Goal: Information Seeking & Learning: Learn about a topic

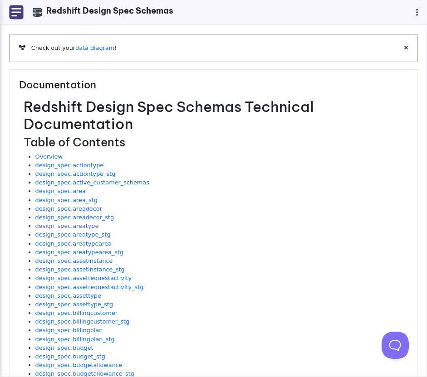
click at [69, 225] on link "design_spec.areatype" at bounding box center [66, 226] width 63 height 7
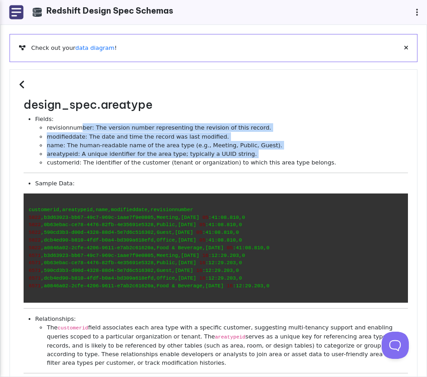
drag, startPoint x: 77, startPoint y: 128, endPoint x: 110, endPoint y: 158, distance: 44.3
click at [110, 158] on ul "revisionnumber: The version number representing the revision of this record. mo…" at bounding box center [221, 145] width 372 height 44
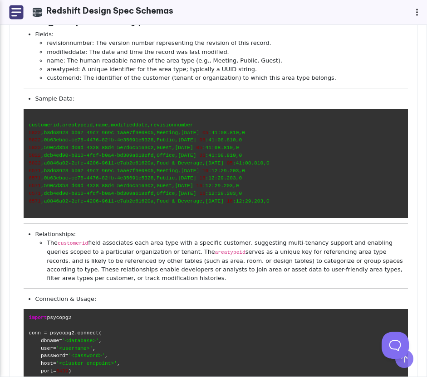
scroll to position [87, 0]
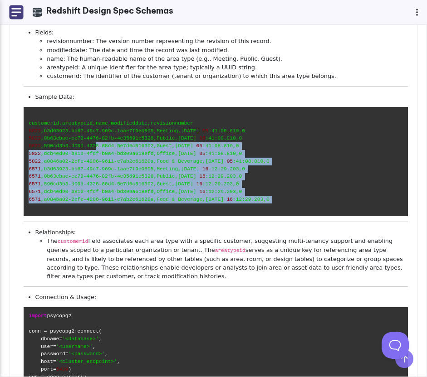
drag, startPoint x: 96, startPoint y: 150, endPoint x: 96, endPoint y: 205, distance: 55.3
click at [96, 206] on code "customerid,areatypeid,name,modifieddate,revisionnumber 5822 ,b3d63923-bb67-49c7…" at bounding box center [216, 161] width 384 height 109
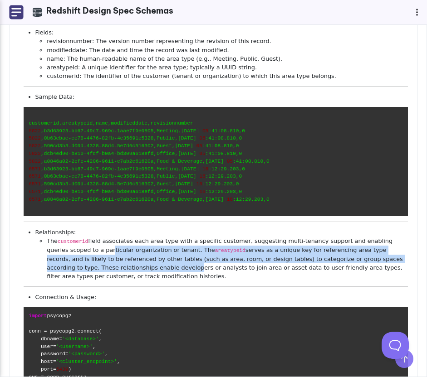
drag, startPoint x: 88, startPoint y: 246, endPoint x: 122, endPoint y: 272, distance: 42.4
click at [122, 272] on li "The customerid field associates each area type with a specific customer, sugges…" at bounding box center [227, 259] width 361 height 44
click at [143, 268] on li "The customerid field associates each area type with a specific customer, sugges…" at bounding box center [227, 259] width 361 height 44
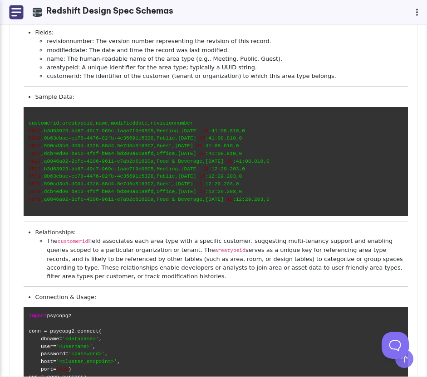
scroll to position [0, 0]
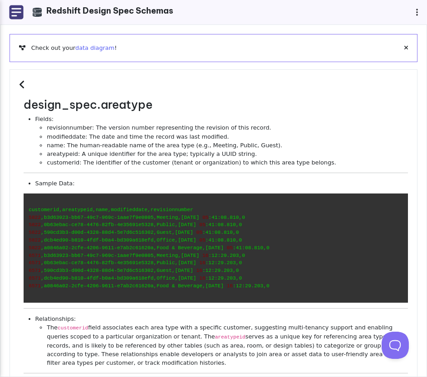
click at [82, 48] on link "data diagram" at bounding box center [94, 47] width 39 height 7
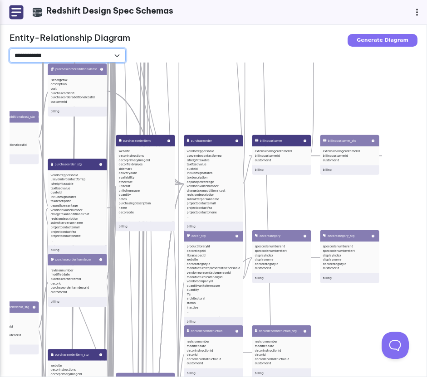
click at [81, 52] on select "**********" at bounding box center [68, 56] width 116 height 14
drag, startPoint x: 232, startPoint y: 111, endPoint x: 306, endPoint y: 121, distance: 75.0
click at [306, 121] on div "table_name_to_pk_column table_name pk_column billing active_customer_schemas sc…" at bounding box center [223, 251] width 427 height 377
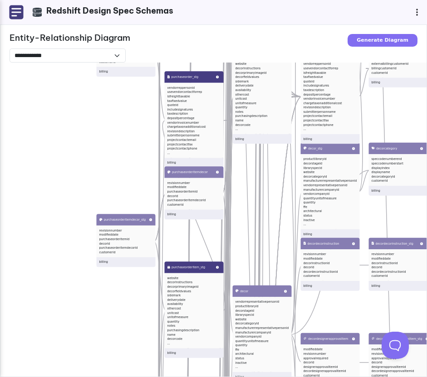
drag, startPoint x: 276, startPoint y: 135, endPoint x: 318, endPoint y: 37, distance: 106.2
click at [318, 37] on div "**********" at bounding box center [213, 201] width 426 height 352
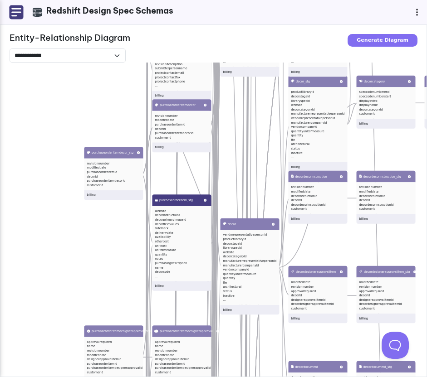
drag, startPoint x: 64, startPoint y: 175, endPoint x: 44, endPoint y: 81, distance: 96.4
click at [44, 81] on div "table_name_to_pk_column table_name pk_column billing active_customer_schemas sc…" at bounding box center [223, 251] width 427 height 377
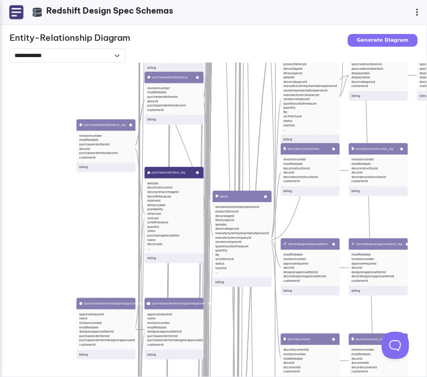
drag, startPoint x: 94, startPoint y: 211, endPoint x: 68, endPoint y: 131, distance: 83.3
click at [68, 131] on div "table_name_to_pk_column table_name pk_column billing active_customer_schemas sc…" at bounding box center [223, 251] width 427 height 377
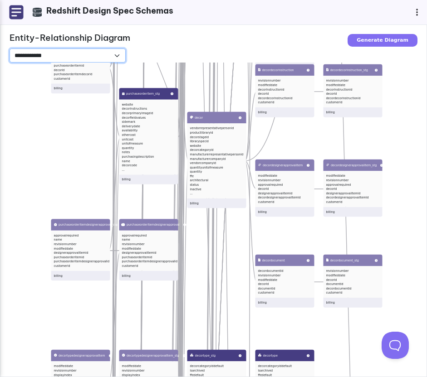
click at [94, 53] on select "**********" at bounding box center [68, 56] width 116 height 14
click at [10, 49] on select "**********" at bounding box center [68, 56] width 116 height 14
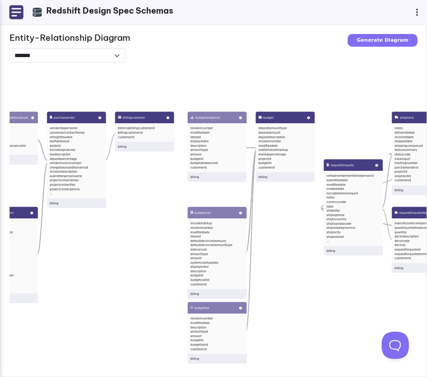
drag, startPoint x: 218, startPoint y: 107, endPoint x: 82, endPoint y: 83, distance: 138.0
click at [82, 83] on div "billingcustomer externalbillingcustomerid billingcustomerid customerid billing …" at bounding box center [223, 251] width 427 height 377
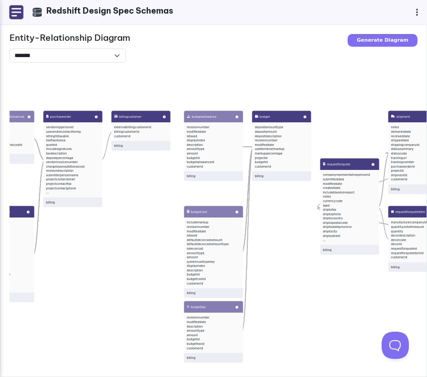
drag, startPoint x: 257, startPoint y: 93, endPoint x: 188, endPoint y: 70, distance: 72.7
click at [188, 70] on div "billingcustomer externalbillingcustomerid billingcustomerid customerid billing …" at bounding box center [223, 251] width 427 height 377
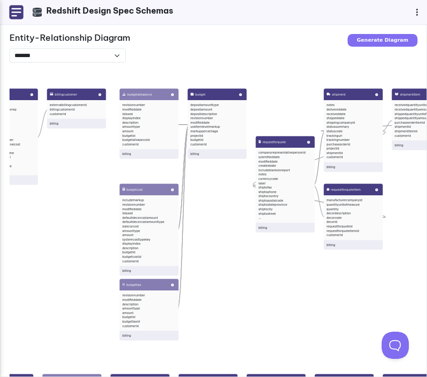
click at [196, 109] on li "depositamount" at bounding box center [216, 109] width 53 height 5
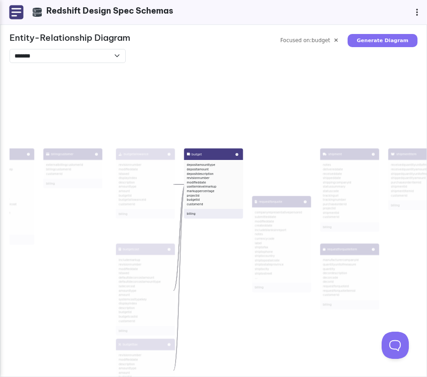
click at [214, 191] on li "markuppercentage" at bounding box center [213, 191] width 53 height 5
click at [215, 118] on div "billingcustomer externalbillingcustomerid billingcustomerid customerid billing …" at bounding box center [223, 251] width 427 height 377
click at [337, 39] on icon at bounding box center [335, 40] width 3 height 5
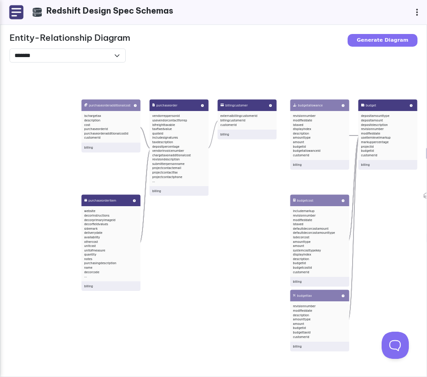
drag, startPoint x: 104, startPoint y: 120, endPoint x: 284, endPoint y: 70, distance: 186.3
click at [284, 70] on div "billingcustomer externalbillingcustomerid billingcustomerid customerid billing …" at bounding box center [223, 251] width 427 height 377
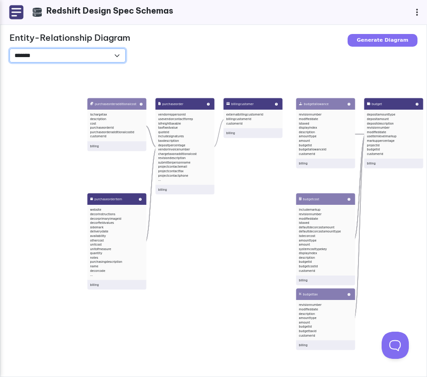
click at [83, 54] on select "**********" at bounding box center [68, 56] width 116 height 14
select select "**********"
click at [10, 49] on select "**********" at bounding box center [68, 56] width 116 height 14
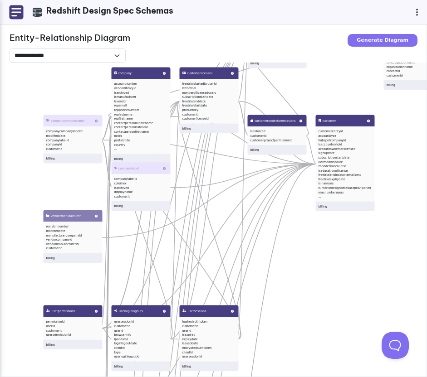
drag, startPoint x: 194, startPoint y: 110, endPoint x: 326, endPoint y: 90, distance: 133.4
click at [326, 90] on div "companyview accountnumber isarchived ismanufacturer isvendor repname contactnam…" at bounding box center [223, 251] width 427 height 377
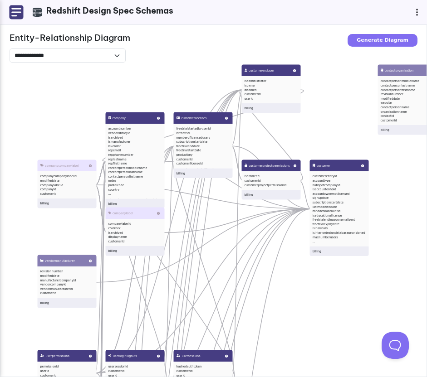
drag, startPoint x: 337, startPoint y: 72, endPoint x: 331, endPoint y: 117, distance: 45.8
click at [331, 117] on div "companyview accountnumber isarchived ismanufacturer isvendor repname contactnam…" at bounding box center [223, 251] width 427 height 377
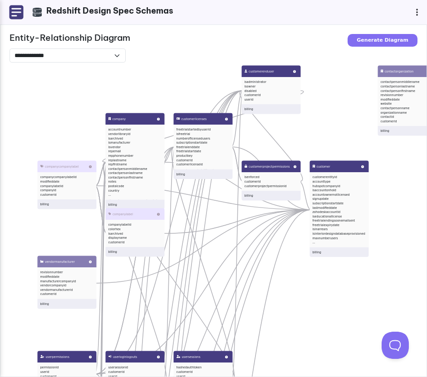
click at [17, 10] on img at bounding box center [16, 12] width 15 height 15
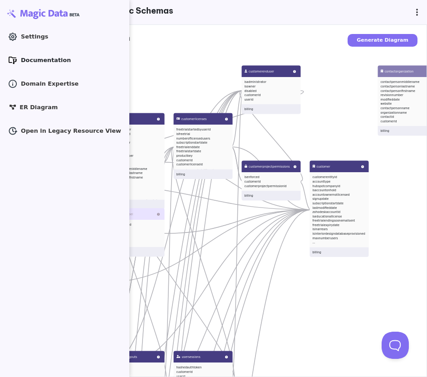
click at [55, 58] on span "Documentation" at bounding box center [46, 60] width 50 height 9
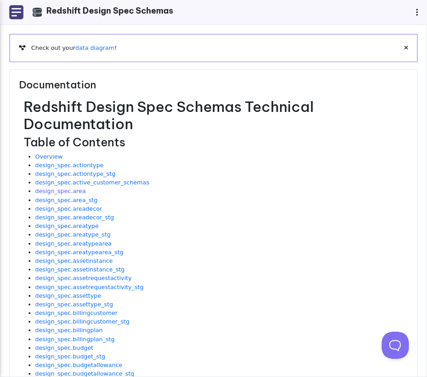
click at [75, 192] on link "design_spec.area" at bounding box center [60, 191] width 50 height 7
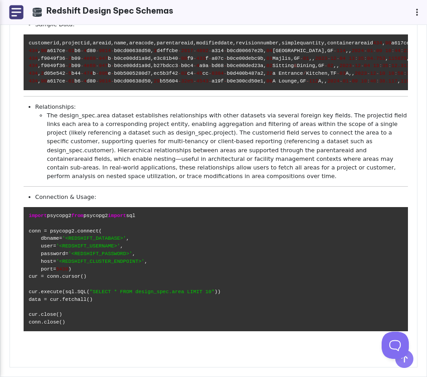
scroll to position [268, 0]
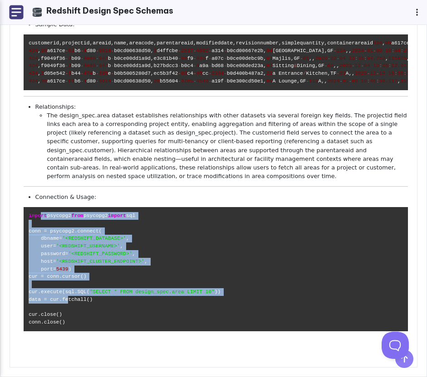
drag, startPoint x: 41, startPoint y: 207, endPoint x: 69, endPoint y: 315, distance: 111.1
click at [69, 314] on code "import psycopg2 from psycopg2 import sql conn = psycopg2.connect( dbname= '<RED…" at bounding box center [216, 269] width 384 height 124
click at [122, 295] on span ""SELECT * FROM design_spec.area LIMIT 10"" at bounding box center [151, 291] width 125 height 5
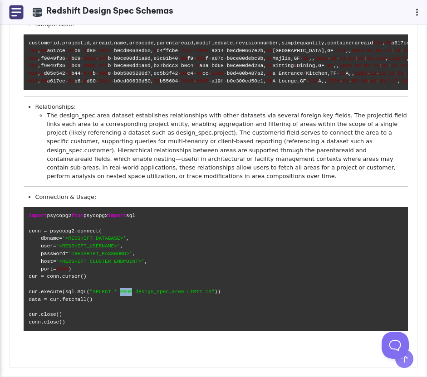
click at [122, 295] on span ""SELECT * FROM design_spec.area LIMIT 10"" at bounding box center [151, 291] width 125 height 5
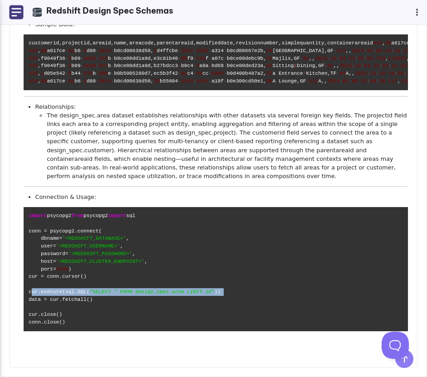
click at [122, 295] on span ""SELECT * FROM design_spec.area LIMIT 10"" at bounding box center [151, 291] width 125 height 5
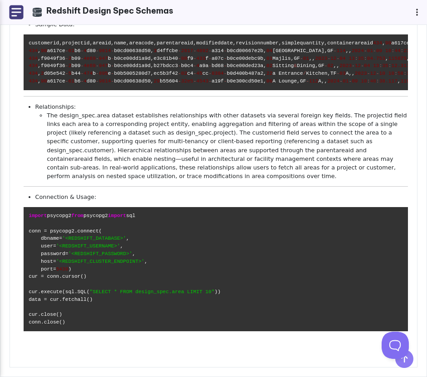
click at [130, 343] on div "design_spec.area Fields: containerareaid: Identifier for the area that contains…" at bounding box center [214, 117] width 408 height 501
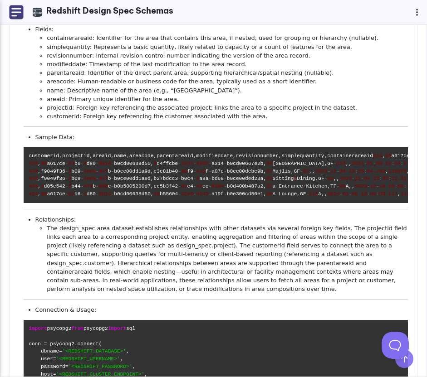
scroll to position [89, 0]
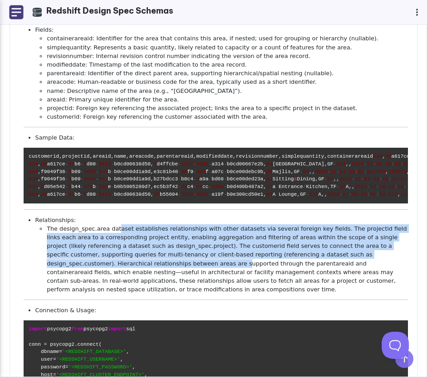
drag, startPoint x: 117, startPoint y: 284, endPoint x: 138, endPoint y: 317, distance: 39.5
click at [138, 294] on li "The design_spec.area dataset establishes relationships with other datasets via …" at bounding box center [227, 259] width 361 height 70
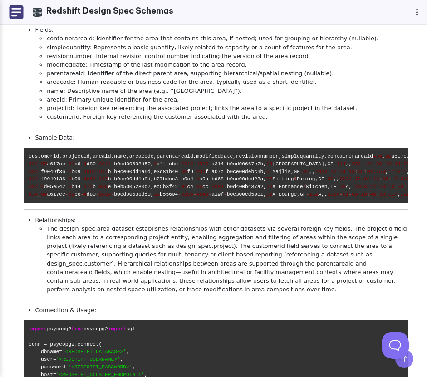
click at [167, 294] on li "The design_spec.area dataset establishes relationships with other datasets via …" at bounding box center [227, 259] width 361 height 70
click at [15, 15] on img at bounding box center [16, 12] width 15 height 15
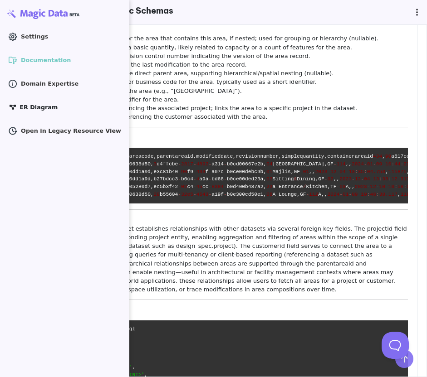
click at [32, 107] on span "ER Diagram" at bounding box center [38, 107] width 38 height 9
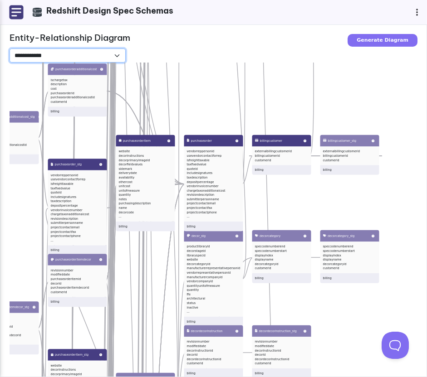
click at [93, 53] on select "**********" at bounding box center [68, 56] width 116 height 14
click at [10, 49] on select "**********" at bounding box center [68, 56] width 116 height 14
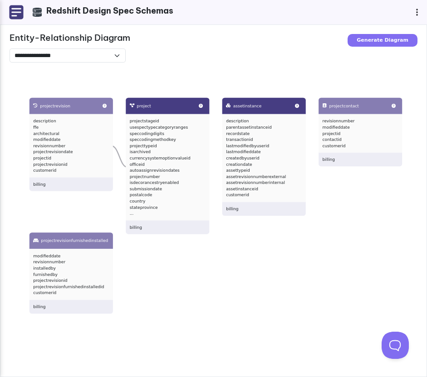
drag, startPoint x: 170, startPoint y: 95, endPoint x: 126, endPoint y: 78, distance: 47.7
click at [126, 78] on div "assetinstance description parentassetinstanceid recordstate transactionid lastm…" at bounding box center [223, 251] width 427 height 377
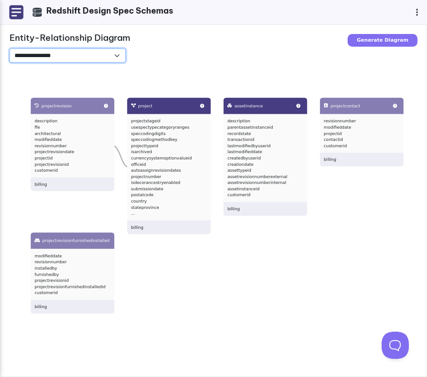
click at [102, 55] on select "**********" at bounding box center [68, 56] width 116 height 14
select select "**********"
click at [10, 49] on select "**********" at bounding box center [68, 56] width 116 height 14
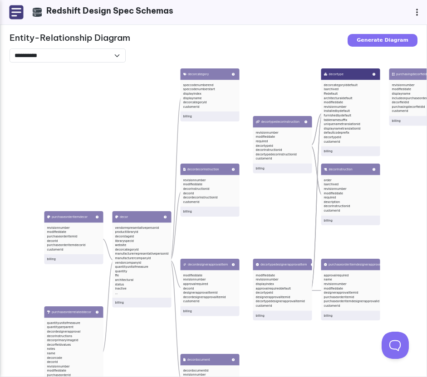
drag, startPoint x: 183, startPoint y: 100, endPoint x: 101, endPoint y: 194, distance: 124.6
click at [101, 194] on div "areadecor decorquantityunitofmeasure decorquantityperarea revisionnumber modifi…" at bounding box center [223, 251] width 427 height 377
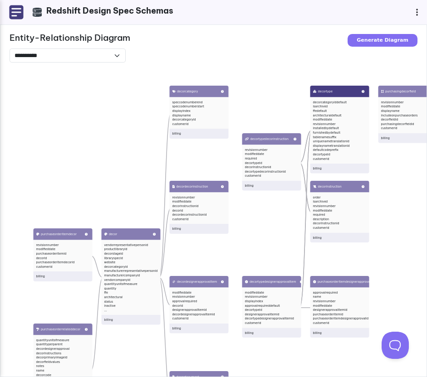
click at [16, 11] on img at bounding box center [16, 12] width 15 height 15
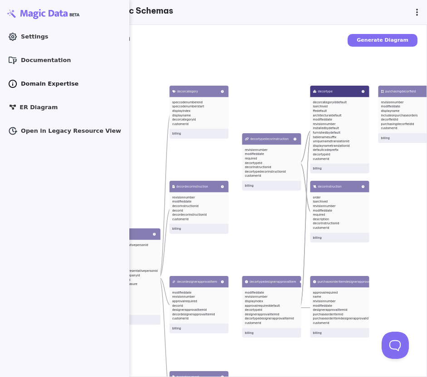
click at [49, 82] on span "Domain Expertise" at bounding box center [50, 83] width 58 height 9
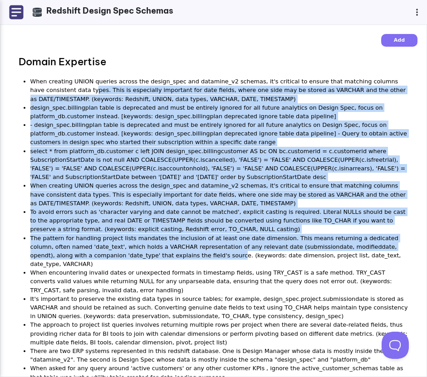
drag, startPoint x: 79, startPoint y: 87, endPoint x: 177, endPoint y: 271, distance: 208.7
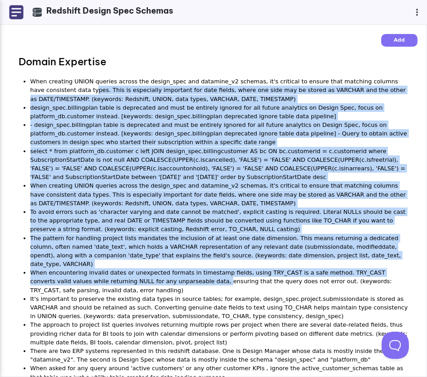
click at [177, 271] on li "When encountering invalid dates or unexpected formats in timestamp fields, usin…" at bounding box center [219, 281] width 378 height 26
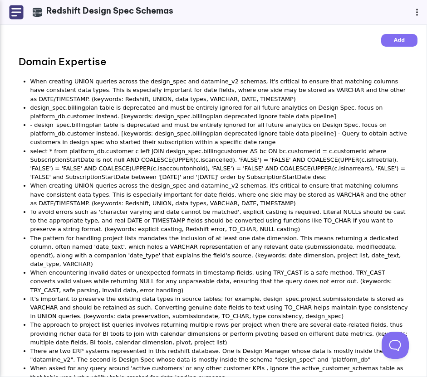
scroll to position [14, 0]
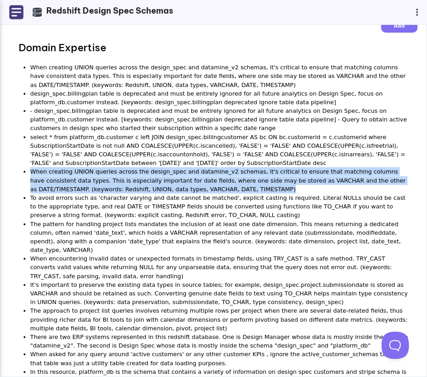
drag, startPoint x: 30, startPoint y: 172, endPoint x: 309, endPoint y: 191, distance: 279.0
click at [309, 191] on li "When creating UNION queries across the design_spec and datamine_v2 schemas, it'…" at bounding box center [219, 180] width 378 height 26
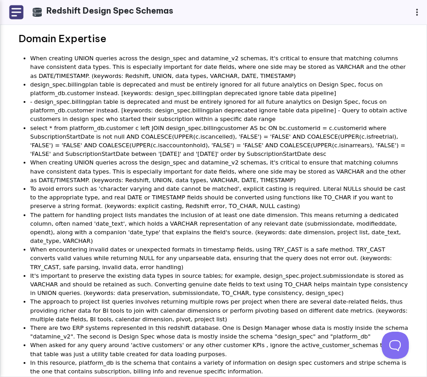
scroll to position [57, 0]
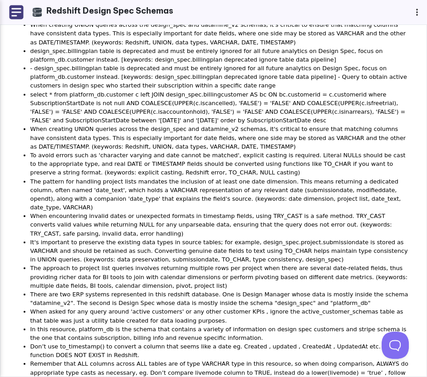
click at [15, 10] on img at bounding box center [16, 12] width 15 height 15
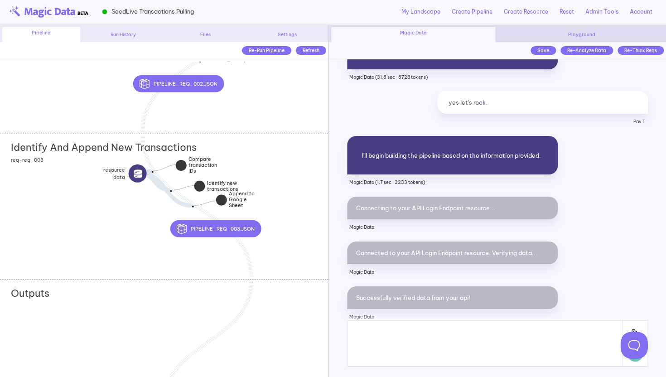
scroll to position [1485, 0]
